Goal: Find specific page/section: Find specific page/section

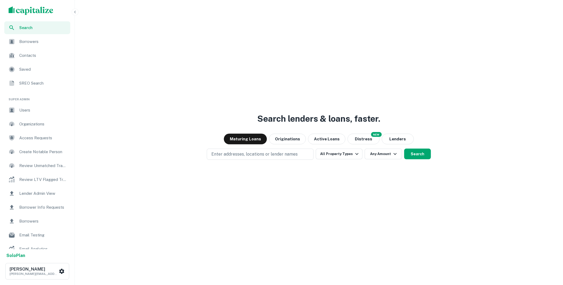
click at [44, 207] on span "Borrower Info Requests" at bounding box center [43, 207] width 48 height 6
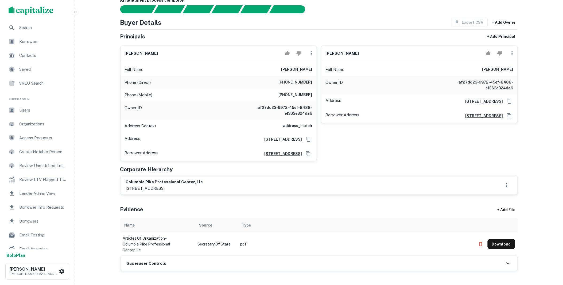
scroll to position [109, 0]
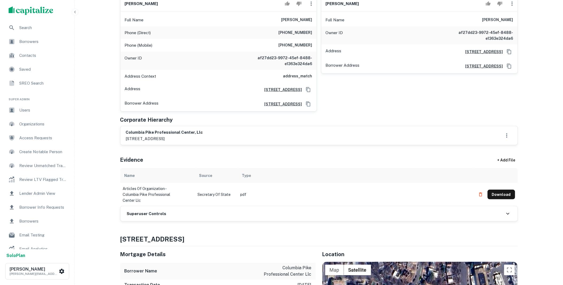
drag, startPoint x: 201, startPoint y: 138, endPoint x: 125, endPoint y: 132, distance: 75.3
click at [126, 132] on div "columbia pike professional center, llc 7373 hunters oak court, springfield, va,…" at bounding box center [164, 135] width 77 height 12
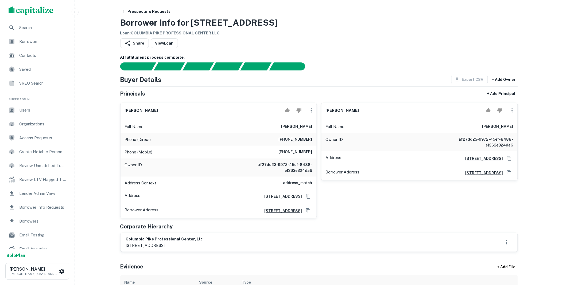
scroll to position [0, 0]
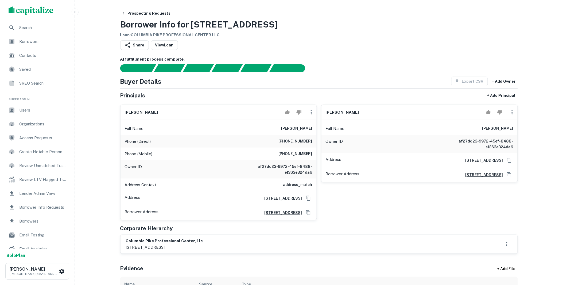
drag, startPoint x: 472, startPoint y: 127, endPoint x: 516, endPoint y: 129, distance: 44.4
click at [516, 129] on div "Full Name robert s. mcdonough" at bounding box center [419, 128] width 196 height 13
copy h6 "robert s. mcdonough"
drag, startPoint x: 278, startPoint y: 128, endPoint x: 313, endPoint y: 129, distance: 35.0
click at [313, 129] on div "Full Name khaled hasan" at bounding box center [218, 128] width 196 height 13
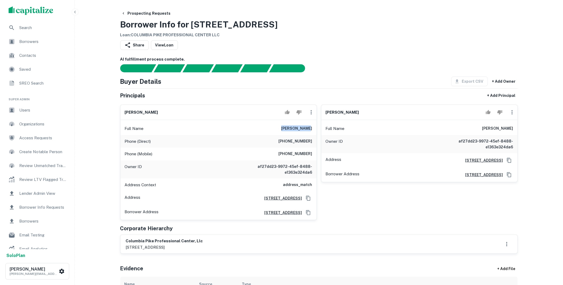
copy h6 "khaled hasan"
